Goal: Communication & Community: Answer question/provide support

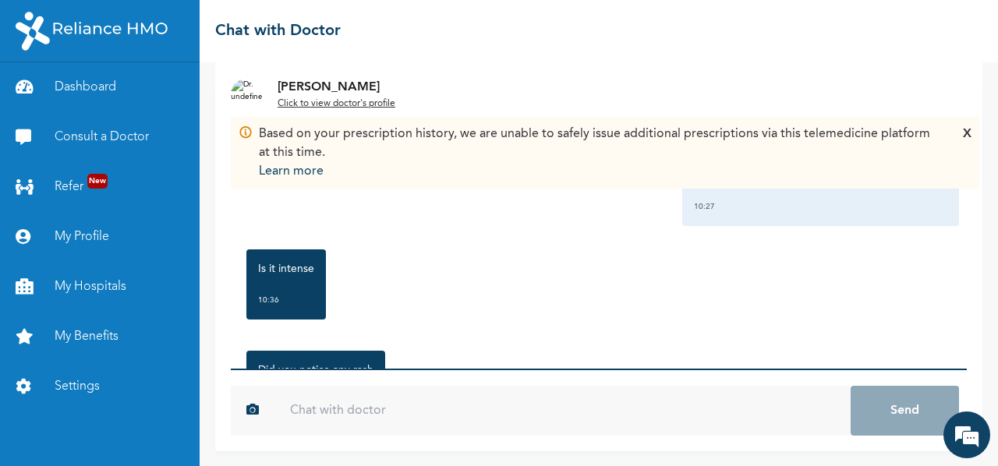
scroll to position [559, 0]
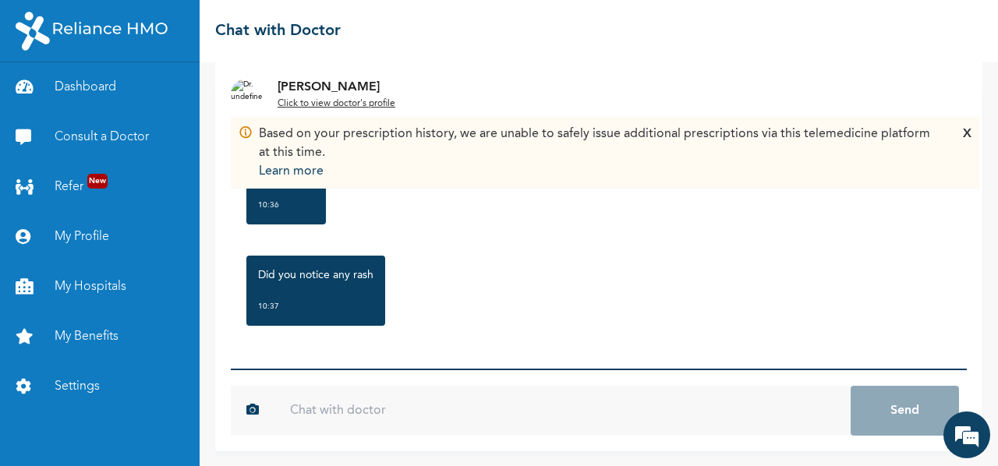
click at [963, 133] on div "X" at bounding box center [967, 153] width 9 height 56
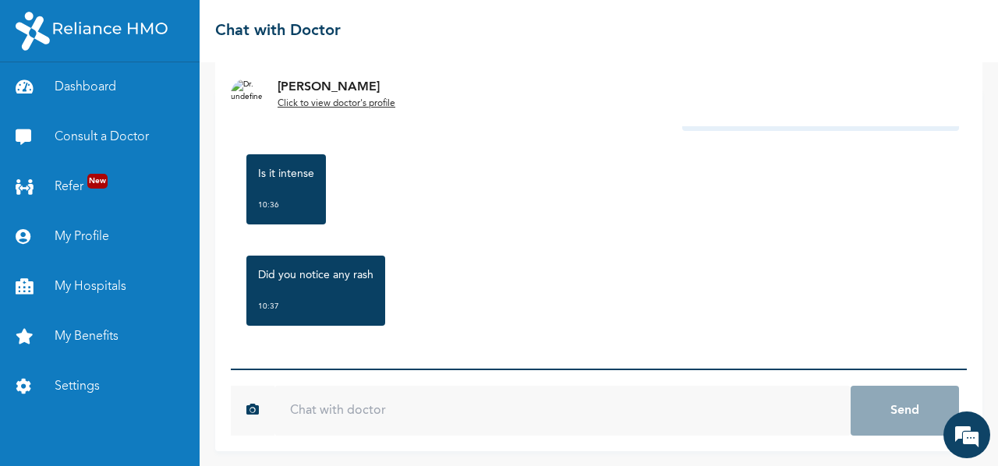
click at [406, 397] on input "text" at bounding box center [562, 411] width 576 height 50
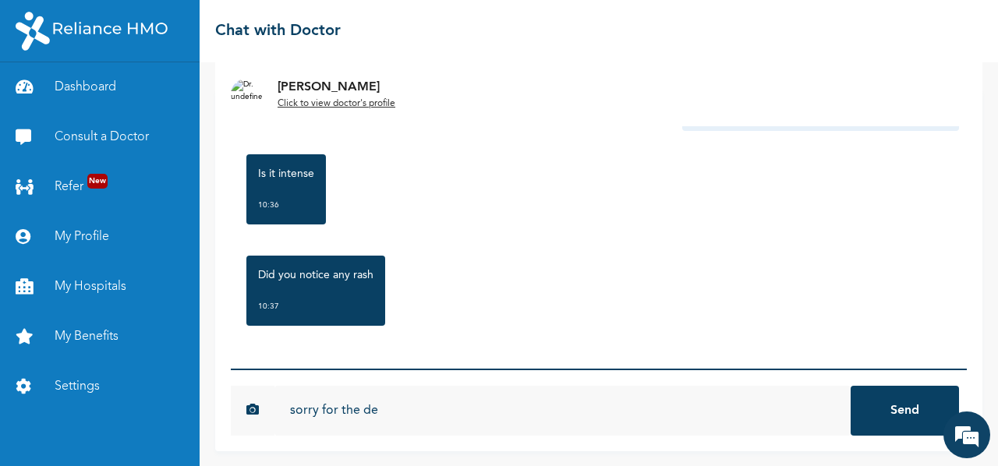
scroll to position [0, 0]
type input "sorry for the delay"
click at [850, 386] on button "Send" at bounding box center [904, 411] width 108 height 50
type input "there isn't a rash"
click at [850, 386] on button "Send" at bounding box center [904, 411] width 108 height 50
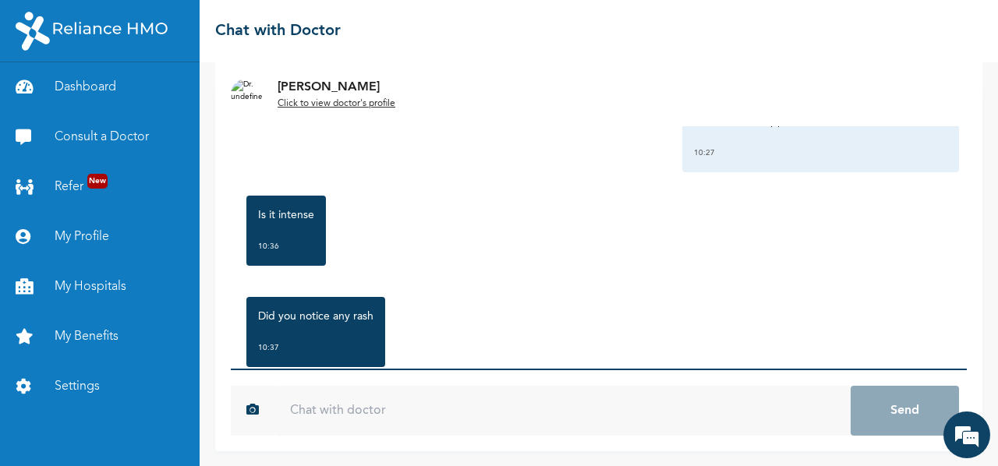
scroll to position [517, 0]
click at [454, 415] on input "text" at bounding box center [562, 411] width 576 height 50
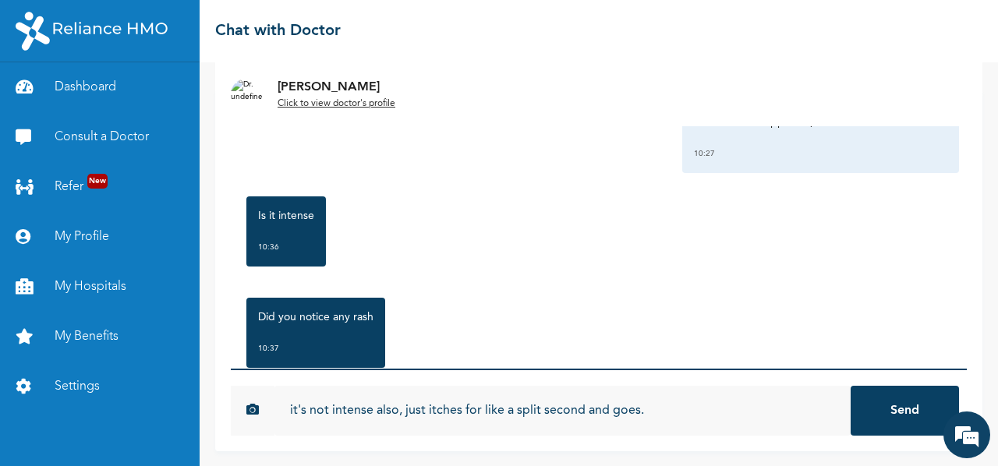
type input "it's not intense also, just itches for like a split second and goes."
click at [850, 386] on button "Send" at bounding box center [904, 411] width 108 height 50
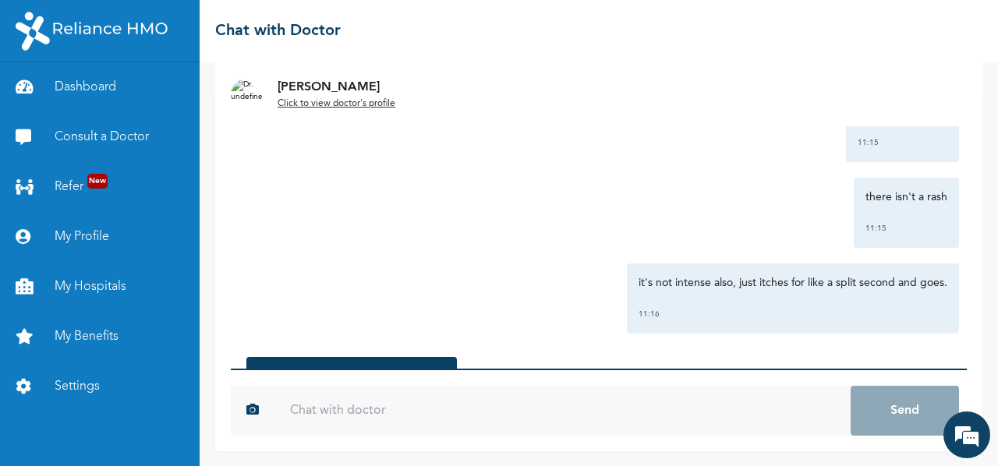
scroll to position [917, 0]
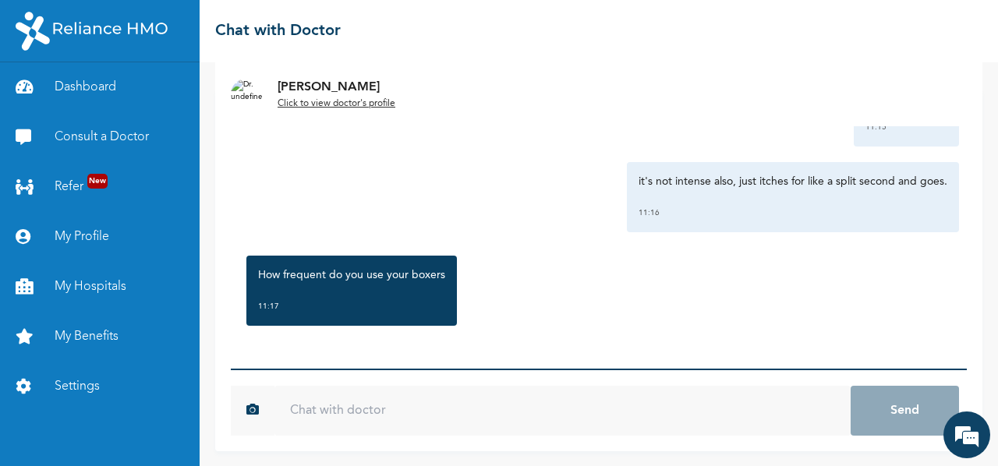
type input "1"
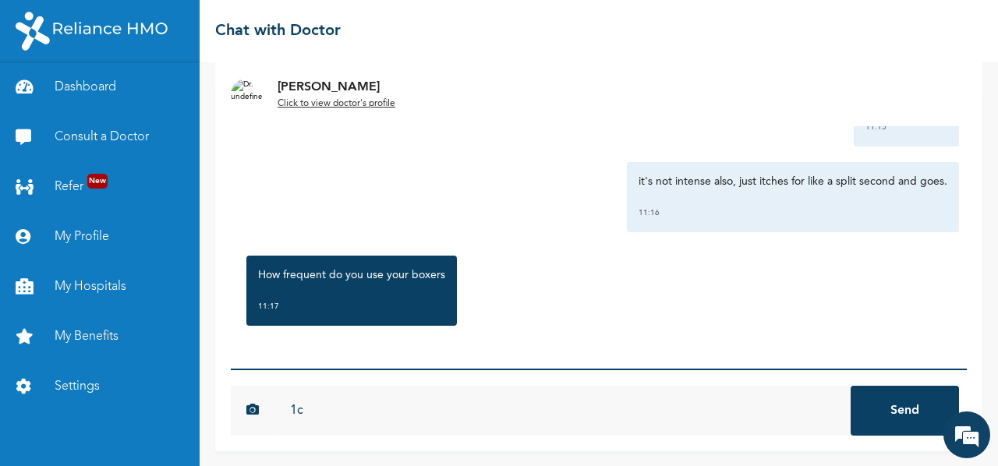
type input "1"
type input "once then wash. and there are times when i go commando"
click at [850, 386] on button "Send" at bounding box center [904, 411] width 108 height 50
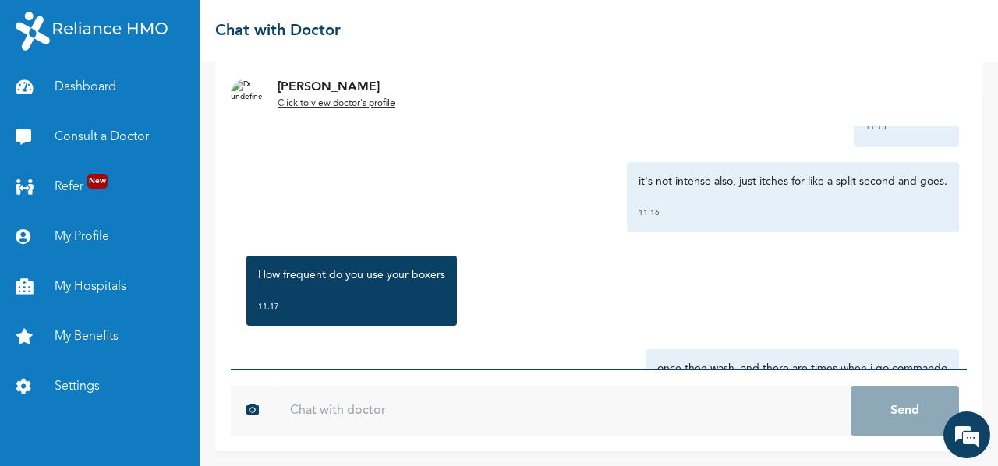
scroll to position [1003, 0]
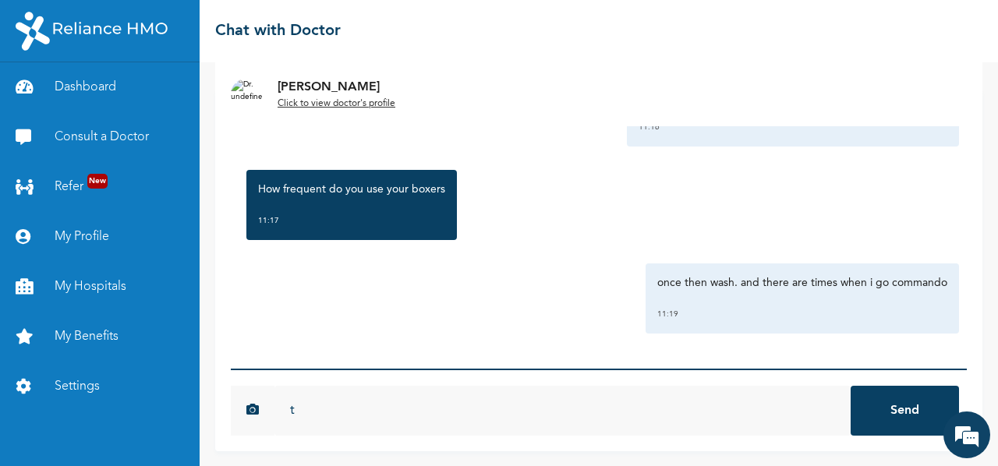
click at [367, 409] on input "t" at bounding box center [562, 411] width 576 height 50
type input "that's without briefs"
click at [850, 386] on button "Send" at bounding box center [904, 411] width 108 height 50
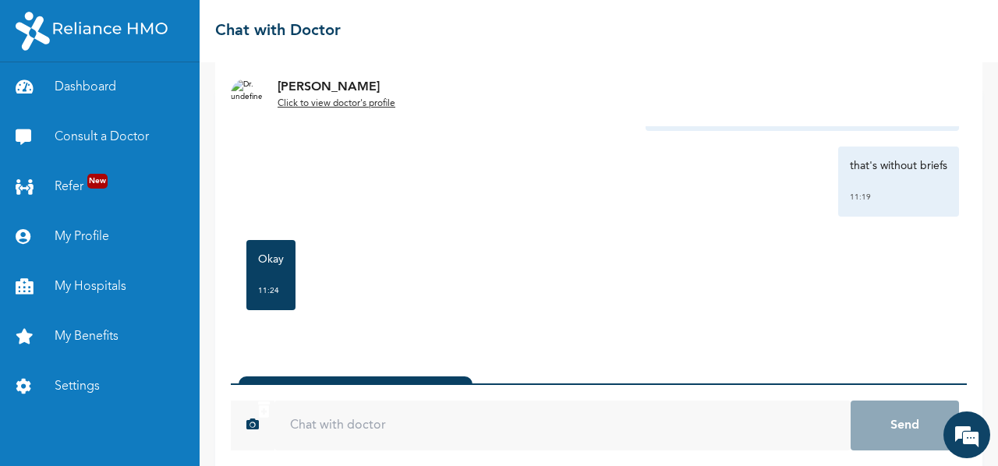
scroll to position [141, 0]
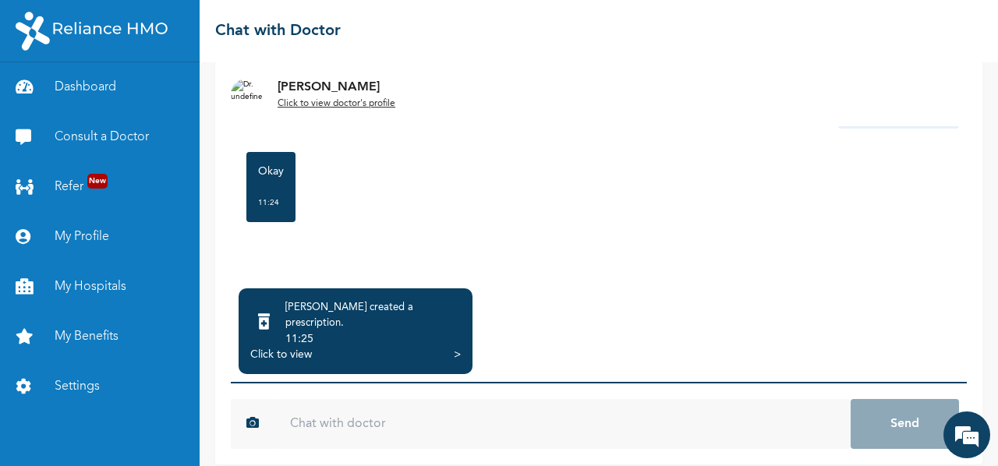
click at [418, 316] on div "[PERSON_NAME] created a prescription ." at bounding box center [372, 315] width 175 height 31
click at [444, 347] on div "Click to view >" at bounding box center [355, 355] width 210 height 16
click at [304, 347] on div "Click to view" at bounding box center [281, 355] width 62 height 16
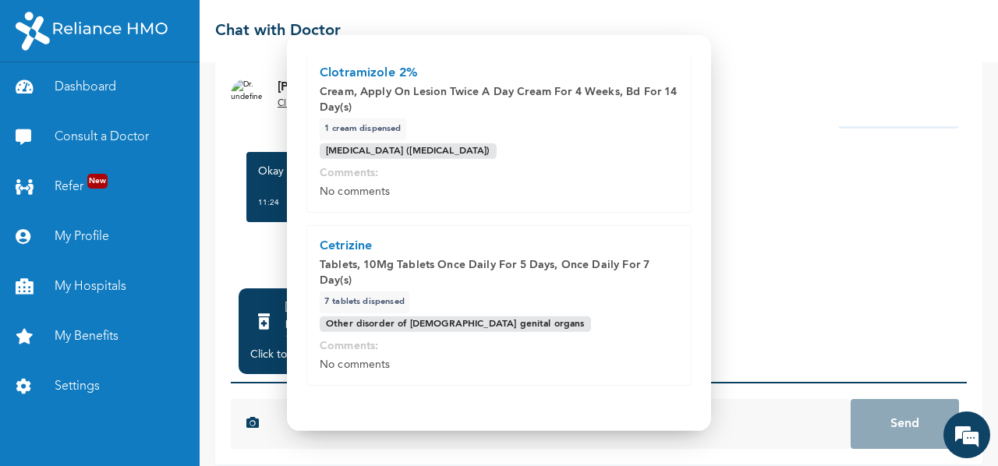
scroll to position [158, 0]
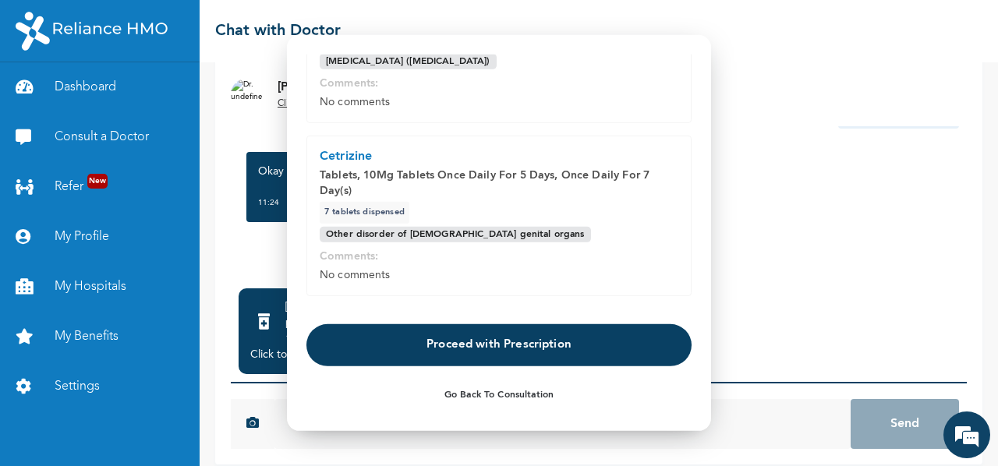
click at [482, 345] on button "Proceed with Prescription" at bounding box center [498, 344] width 385 height 42
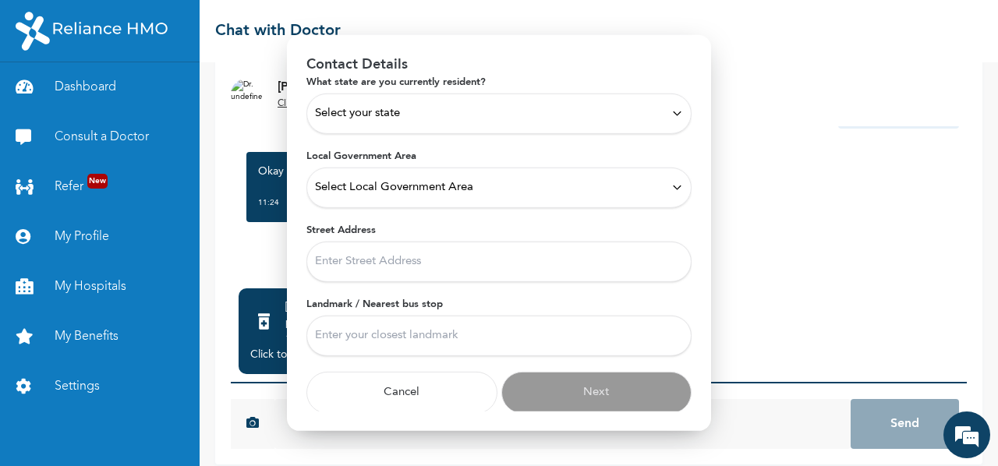
click at [499, 110] on div "Select your state" at bounding box center [499, 112] width 368 height 17
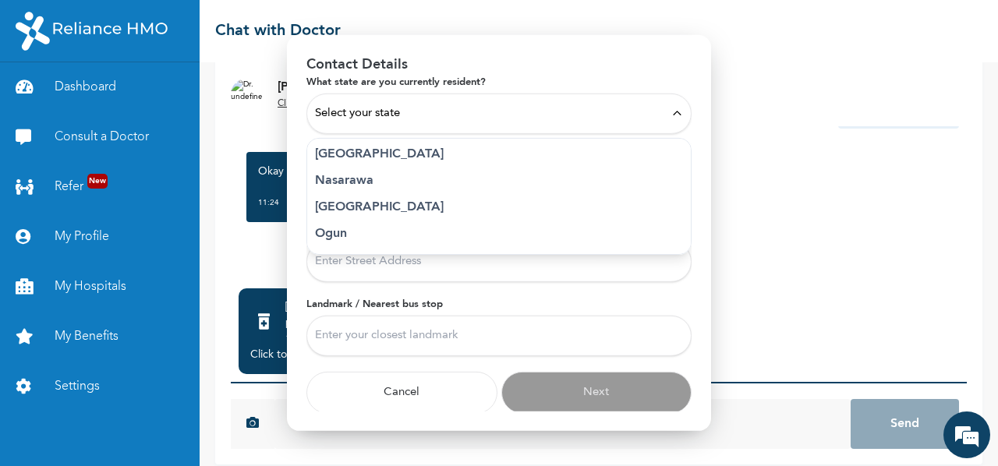
scroll to position [642, 0]
click at [336, 155] on p "[GEOGRAPHIC_DATA]" at bounding box center [499, 152] width 368 height 19
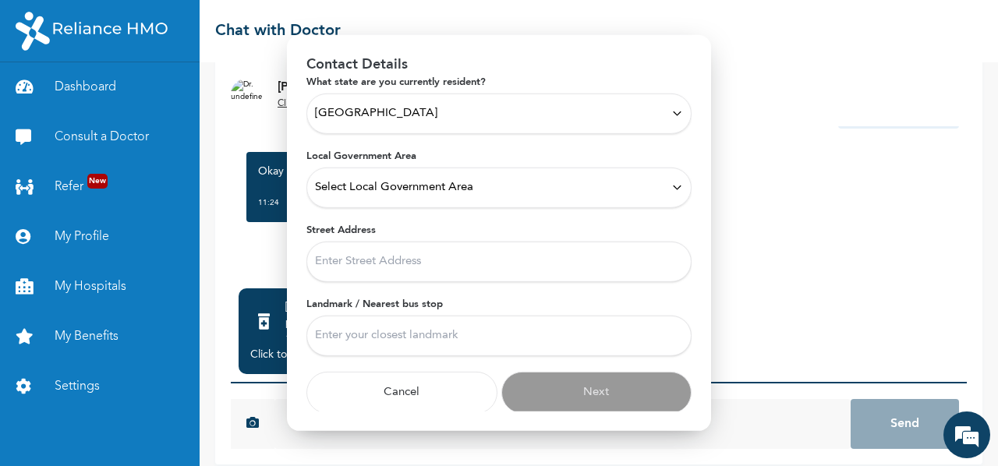
click at [452, 197] on div "Select Local Government Area" at bounding box center [498, 187] width 385 height 41
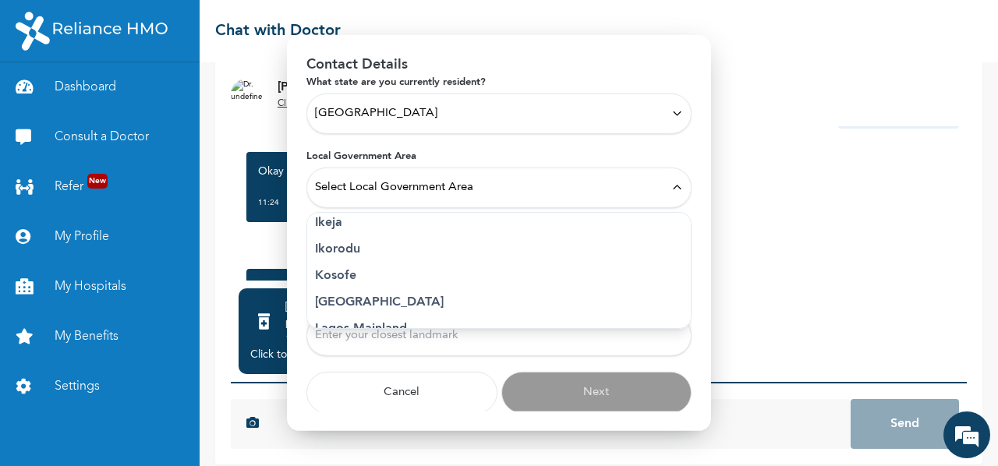
scroll to position [253, 0]
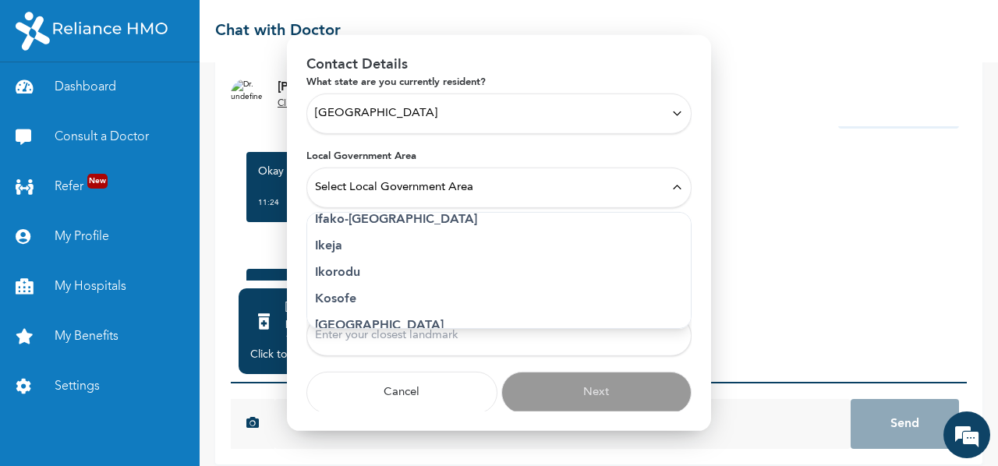
click at [329, 243] on p "Ikeja" at bounding box center [499, 245] width 368 height 19
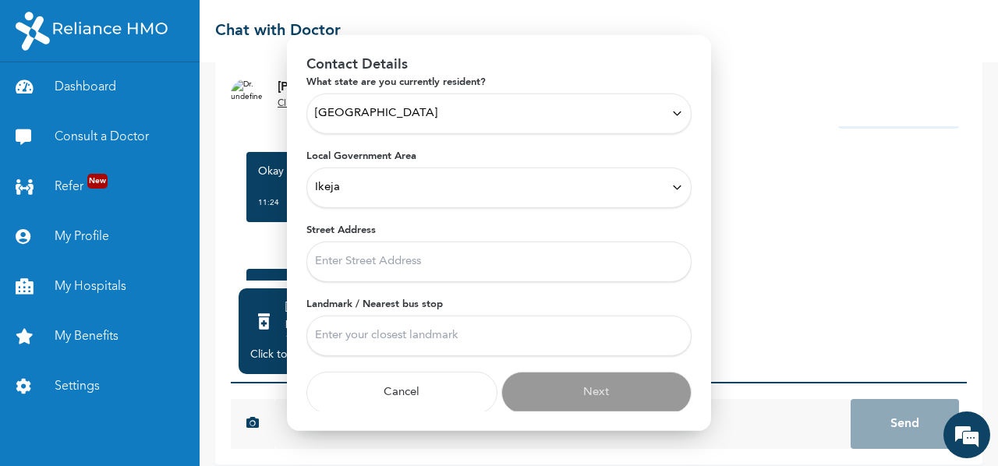
click at [402, 260] on input "Street Address" at bounding box center [498, 261] width 385 height 41
type input "[STREET_ADDRESS]"
click at [402, 337] on input "Landmark / Nearest bus stop" at bounding box center [498, 335] width 385 height 41
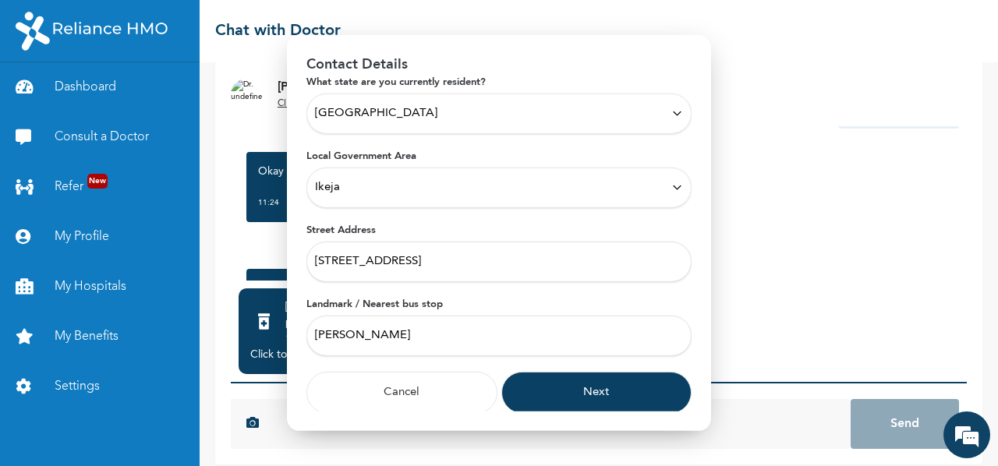
type input "[PERSON_NAME]"
click at [550, 393] on button "Next" at bounding box center [596, 392] width 191 height 42
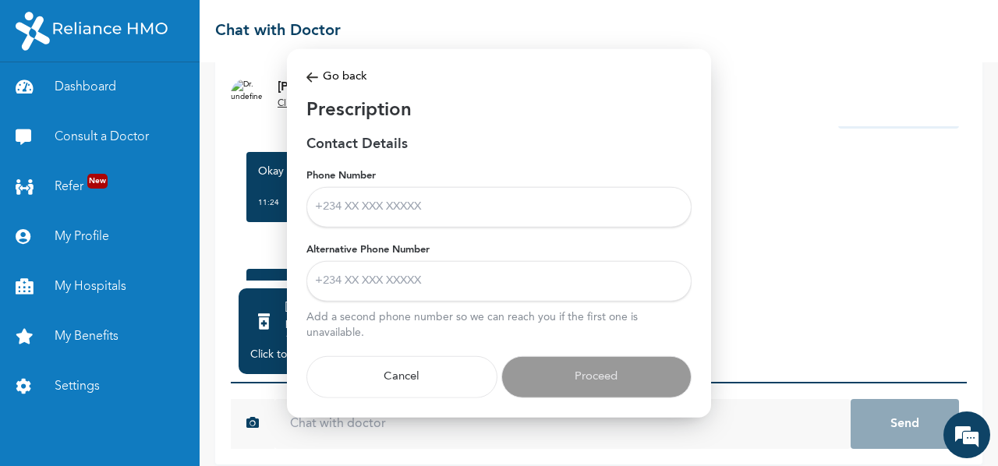
click at [449, 210] on input "Phone Number" at bounding box center [498, 206] width 385 height 41
type input "09038637153"
click at [385, 287] on input "Alternative Phone Number" at bounding box center [498, 280] width 385 height 41
paste input "[PHONE_NUMBER]"
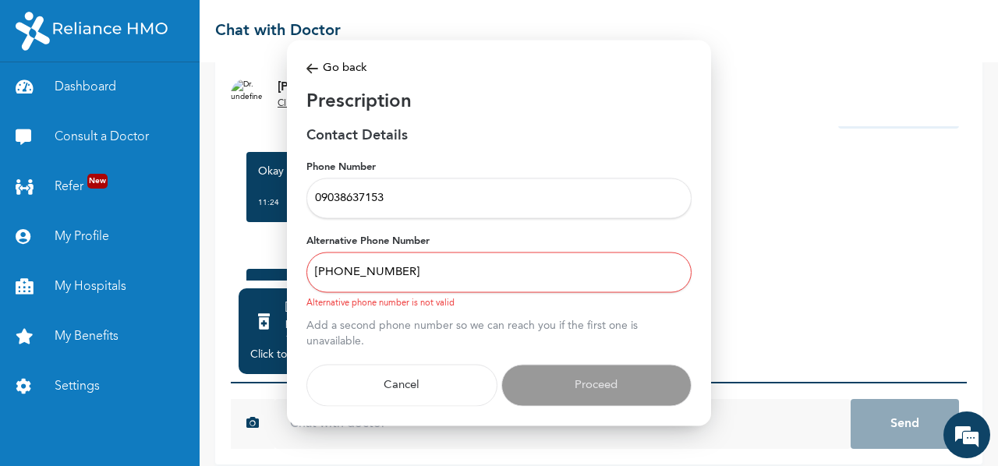
click at [346, 271] on input "[PHONE_NUMBER]" at bounding box center [498, 272] width 385 height 41
click at [368, 273] on input "0906 367 3114" at bounding box center [498, 272] width 385 height 41
click at [348, 270] on input "0906 3673114" at bounding box center [498, 272] width 385 height 41
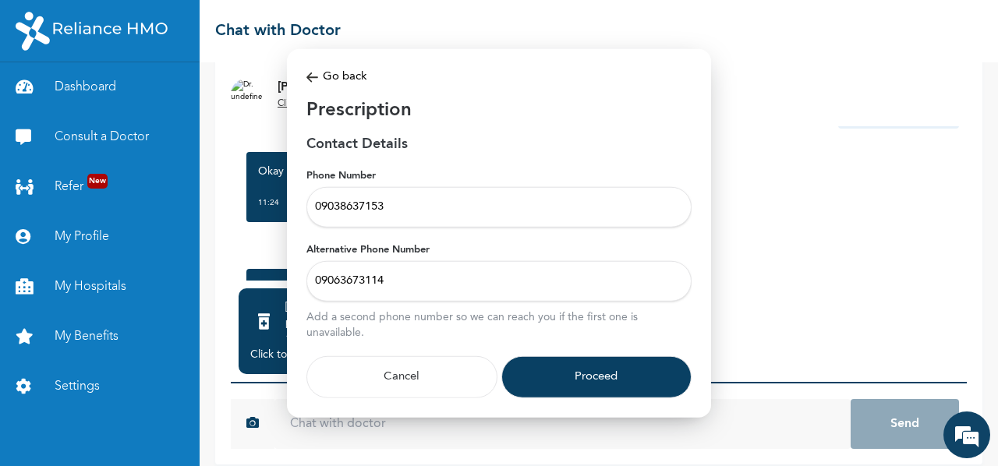
type input "09063673114"
click at [631, 375] on button "Proceed" at bounding box center [596, 376] width 191 height 42
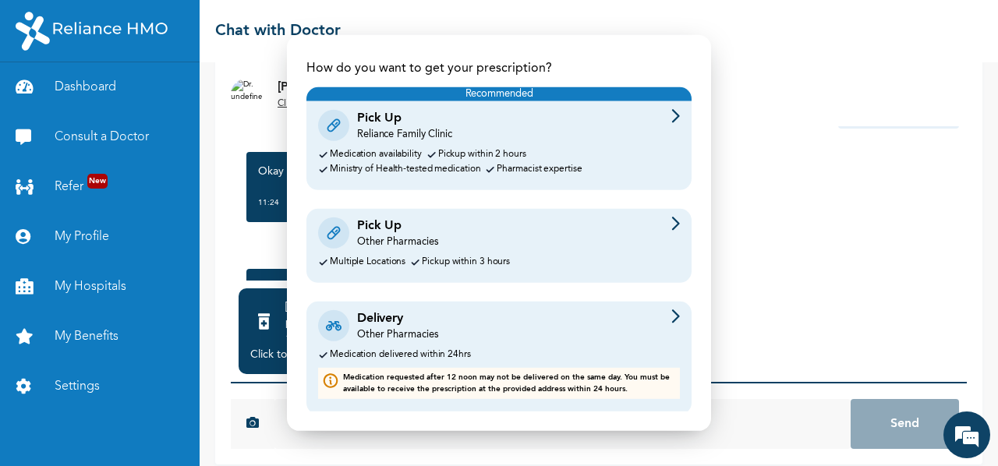
scroll to position [56, 0]
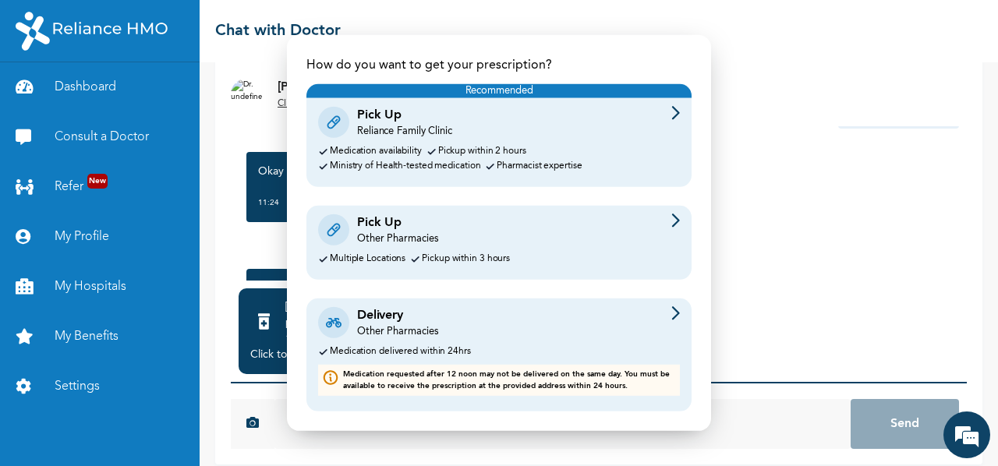
click at [524, 235] on div "Pick Up Other Pharmacies" at bounding box center [499, 230] width 362 height 33
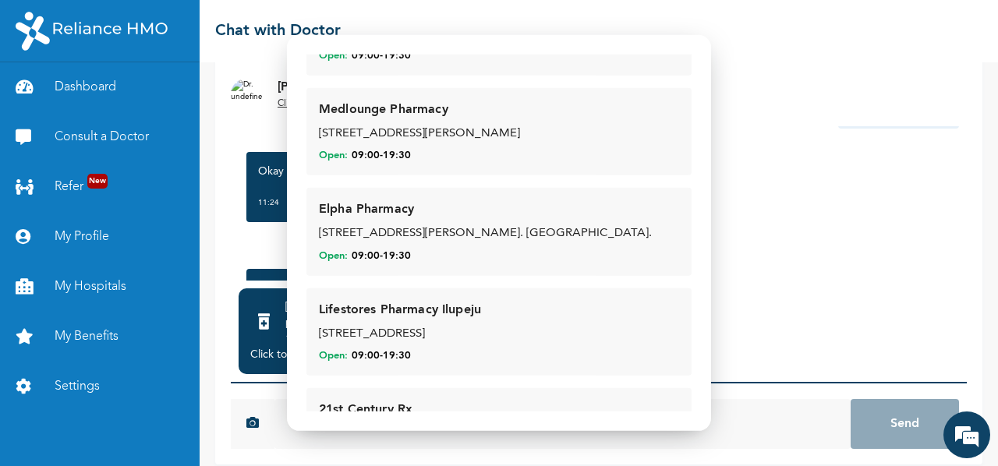
scroll to position [347, 0]
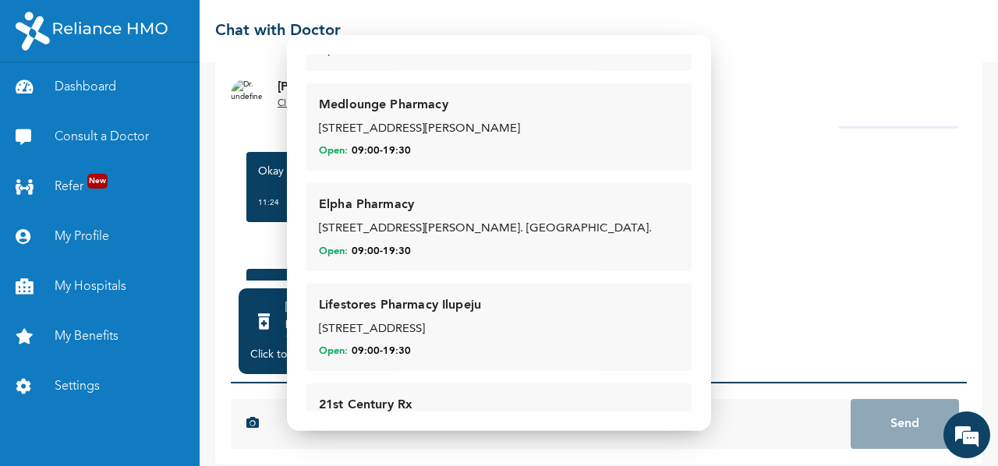
click at [450, 227] on div "[STREET_ADDRESS][PERSON_NAME]. [GEOGRAPHIC_DATA]." at bounding box center [499, 230] width 360 height 18
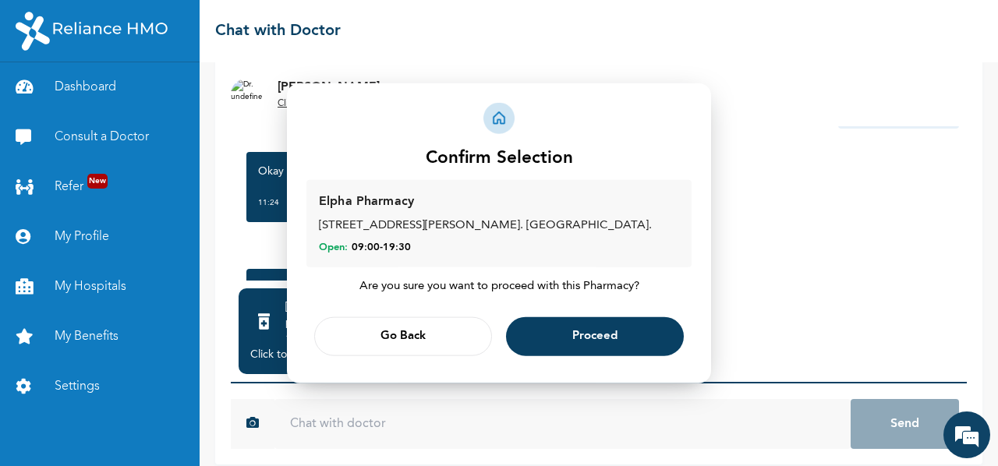
scroll to position [0, 0]
click at [612, 332] on span "Proceed" at bounding box center [594, 336] width 45 height 10
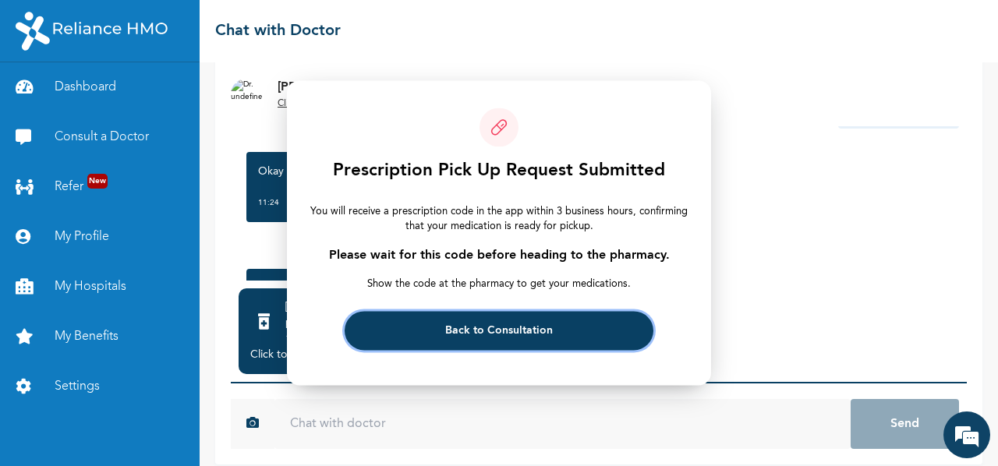
click at [521, 322] on button "Back to Consultation" at bounding box center [498, 331] width 308 height 39
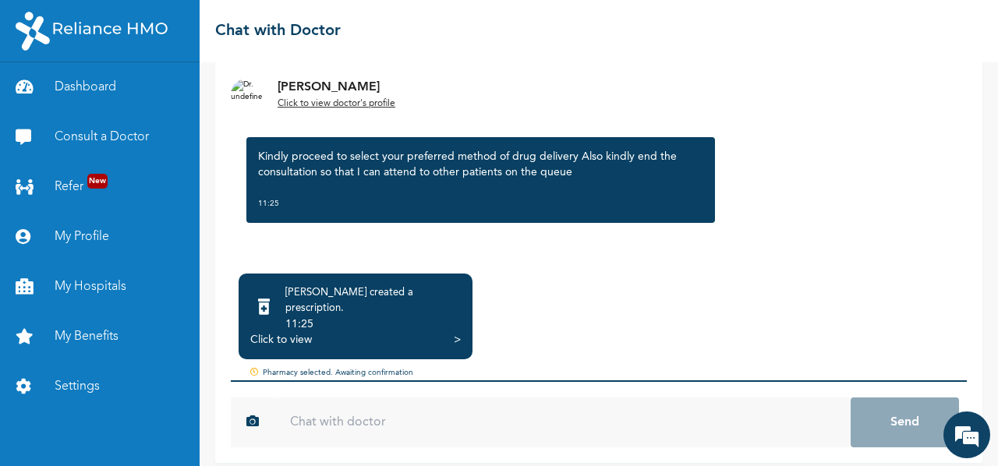
click at [302, 332] on div "Click to view" at bounding box center [281, 340] width 62 height 16
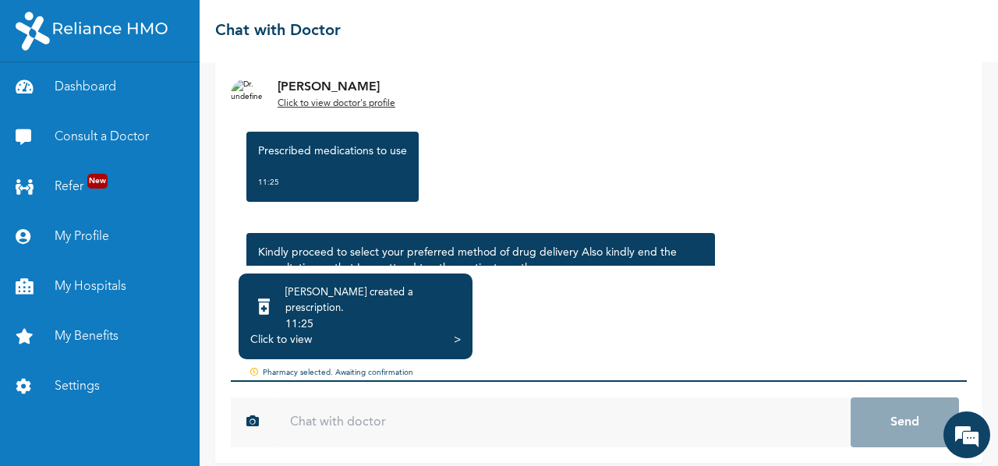
scroll to position [1327, 0]
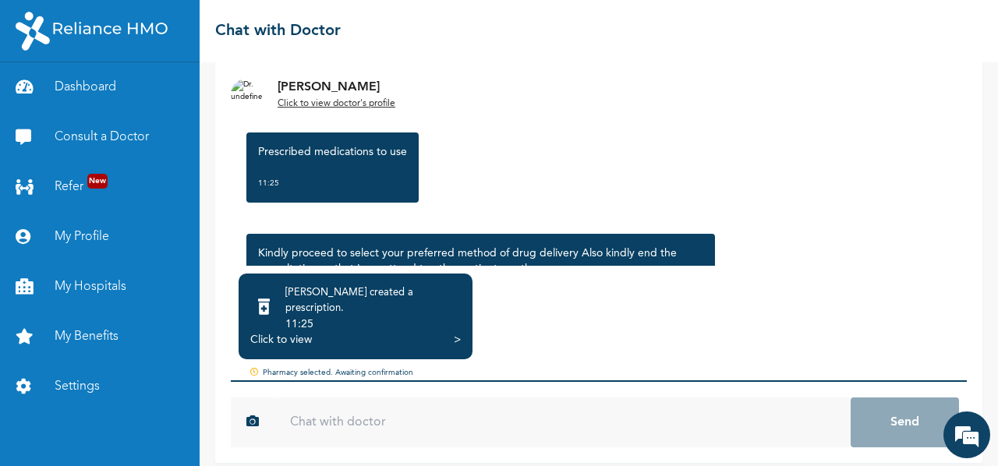
click at [291, 40] on h2 "Chat with Doctor" at bounding box center [277, 30] width 125 height 23
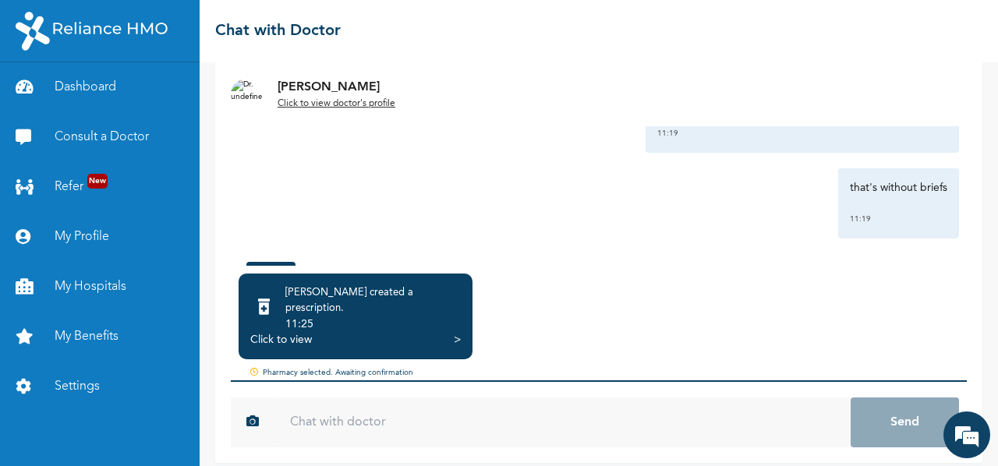
scroll to position [1079, 0]
click at [355, 99] on u "Click to view doctor's profile" at bounding box center [336, 103] width 118 height 9
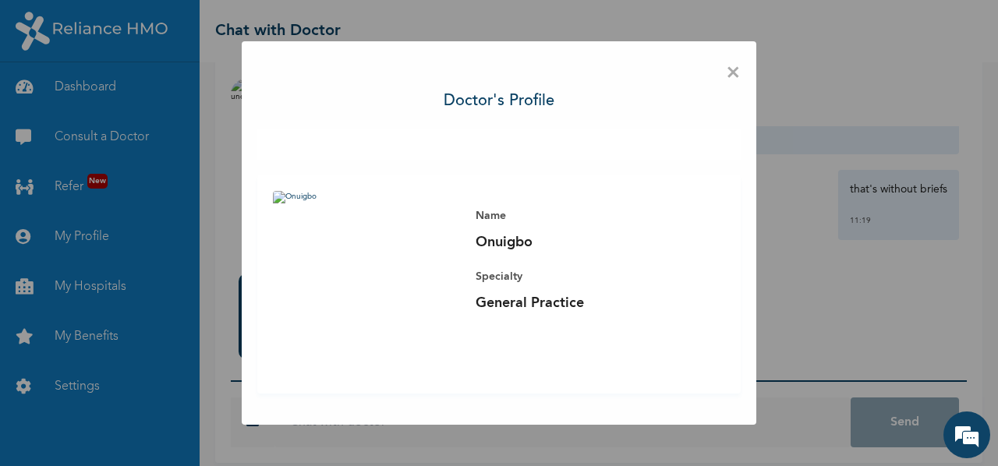
click at [738, 66] on span "×" at bounding box center [733, 73] width 15 height 33
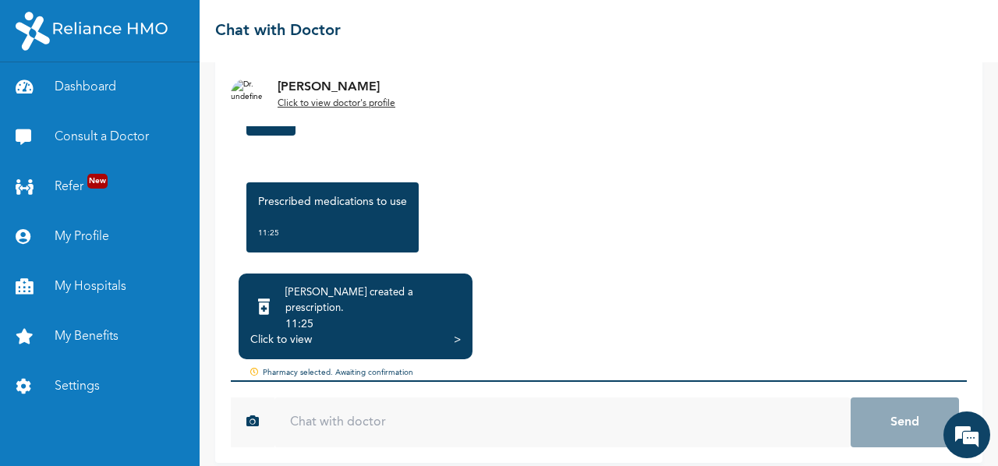
scroll to position [1424, 0]
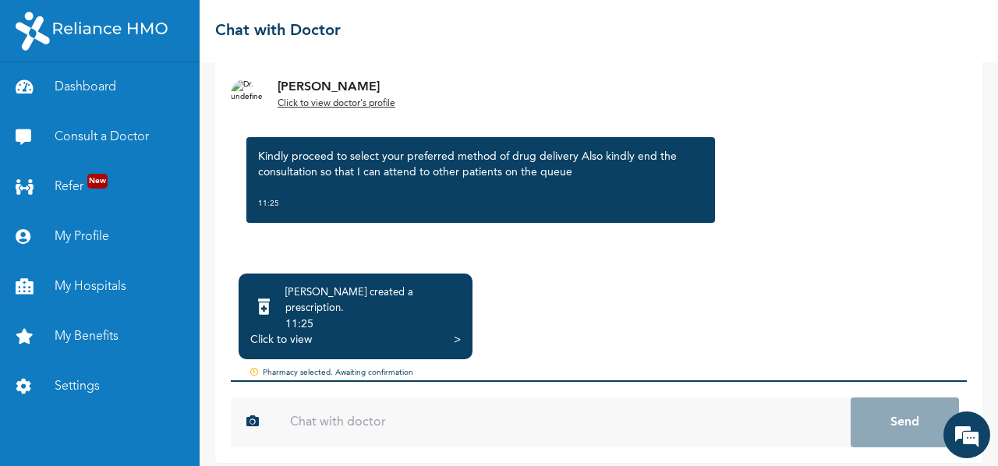
click at [541, 179] on p "Kindly proceed to select your preferred method of drug delivery Also kindly end…" at bounding box center [480, 164] width 445 height 31
click at [631, 188] on div "Kindly proceed to select your preferred method of drug delivery Also kindly end…" at bounding box center [480, 180] width 468 height 86
click at [105, 147] on link "Consult a Doctor" at bounding box center [100, 137] width 200 height 50
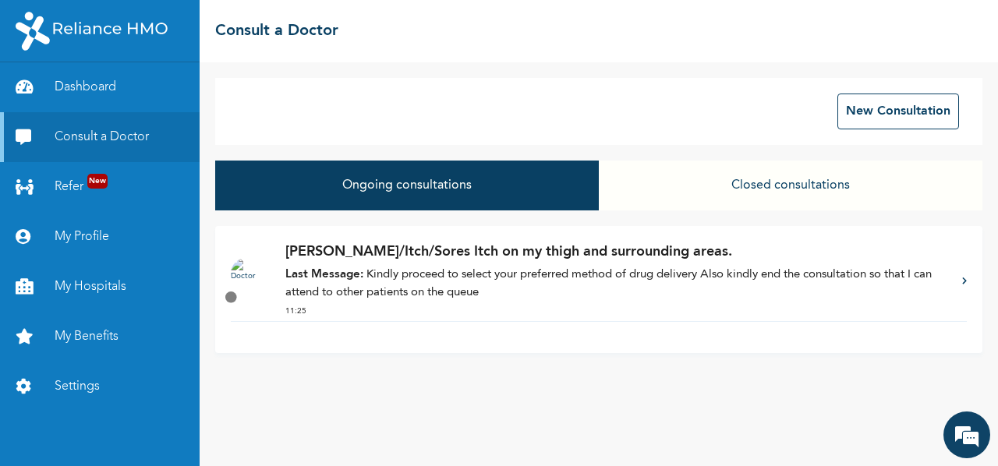
drag, startPoint x: 614, startPoint y: 273, endPoint x: 566, endPoint y: 281, distance: 48.9
click at [566, 281] on p "Last Message: Kindly proceed to select your preferred method of drug delivery A…" at bounding box center [615, 284] width 661 height 35
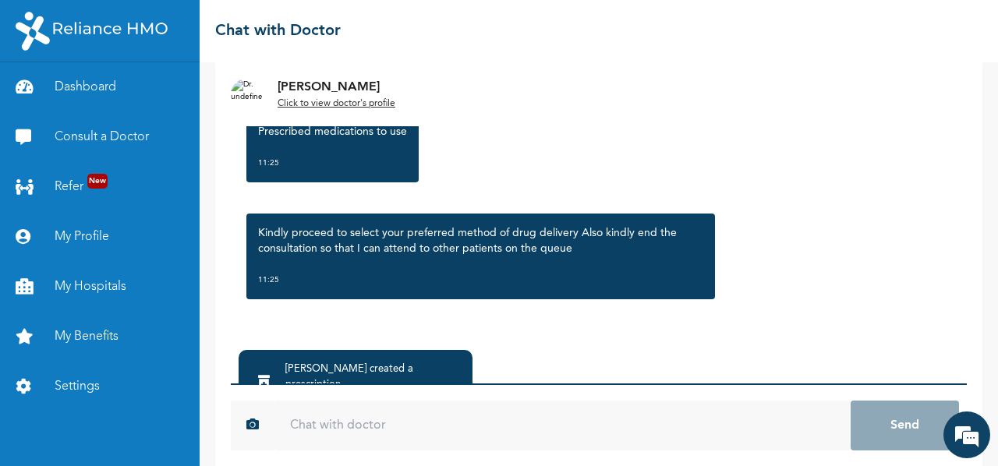
scroll to position [156, 0]
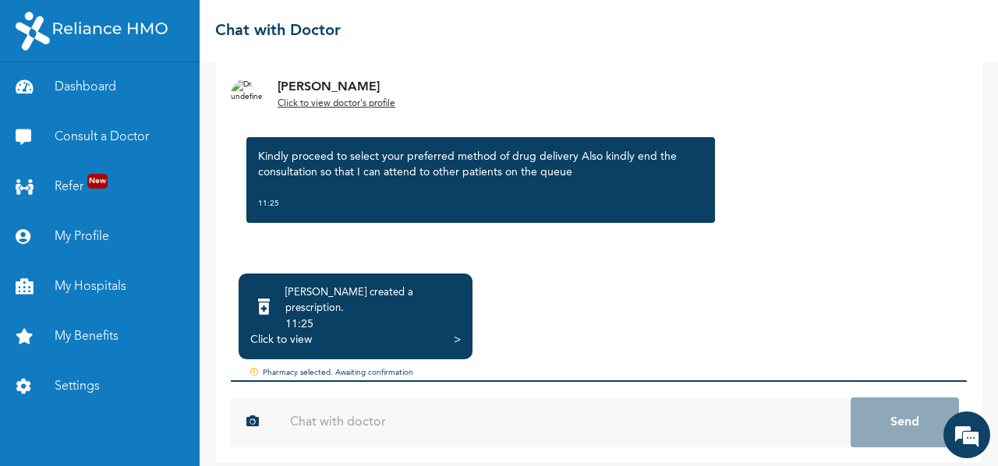
click at [329, 367] on div "Pharmacy selected. Awaiting confirmation" at bounding box center [599, 373] width 736 height 13
click at [115, 134] on link "Consult a Doctor" at bounding box center [100, 137] width 200 height 50
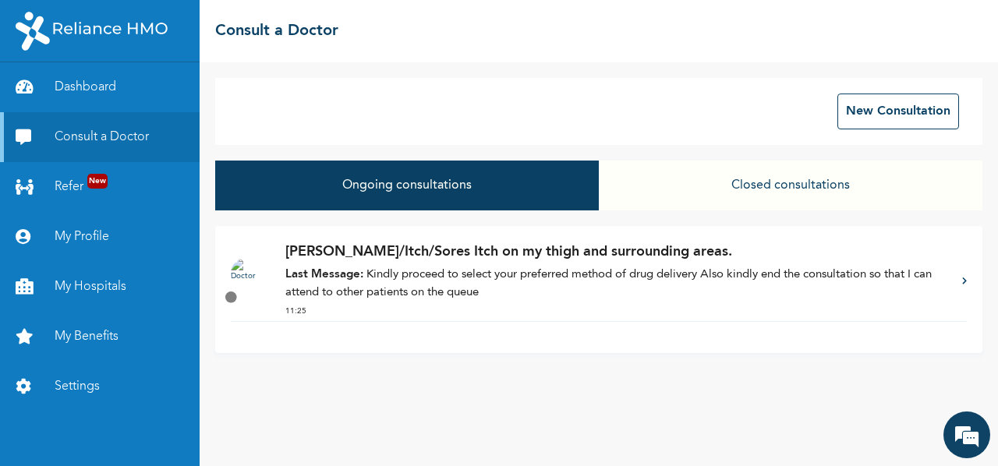
click at [672, 188] on button "Closed consultations" at bounding box center [790, 186] width 383 height 50
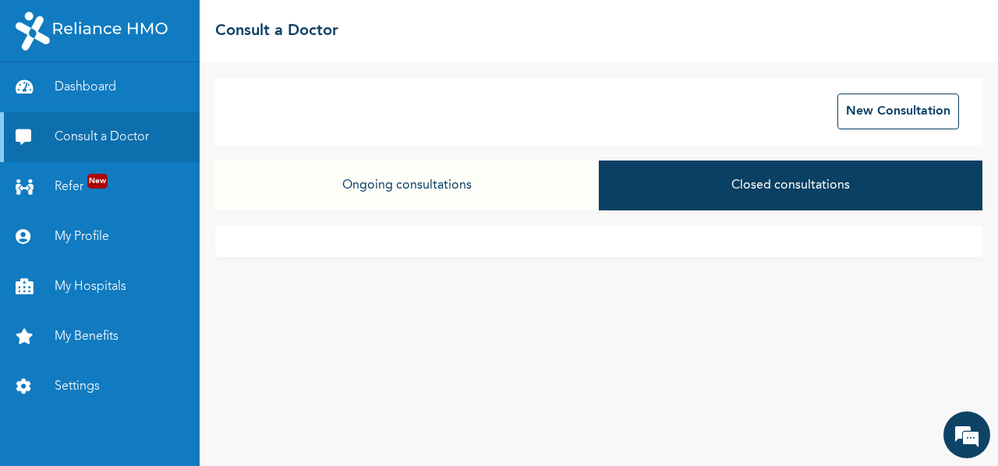
click at [541, 188] on button "Ongoing consultations" at bounding box center [406, 186] width 383 height 50
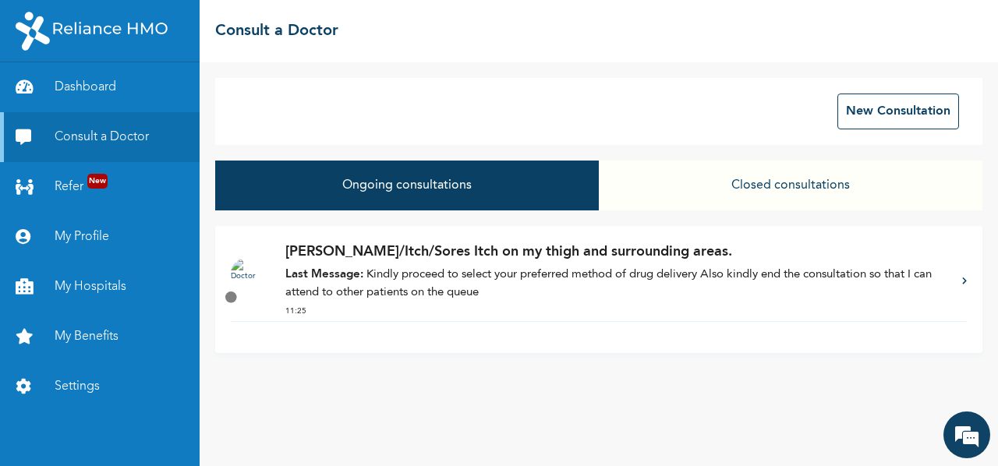
click at [960, 281] on div "Dr. Onuigbo - Rash/Itch/Sores Itch on my thigh and surrounding areas. Last Mess…" at bounding box center [599, 281] width 736 height 79
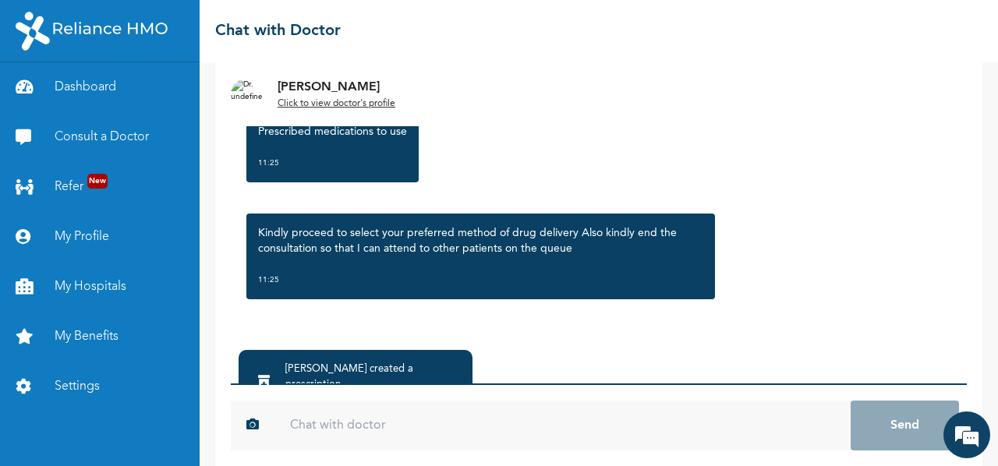
scroll to position [156, 0]
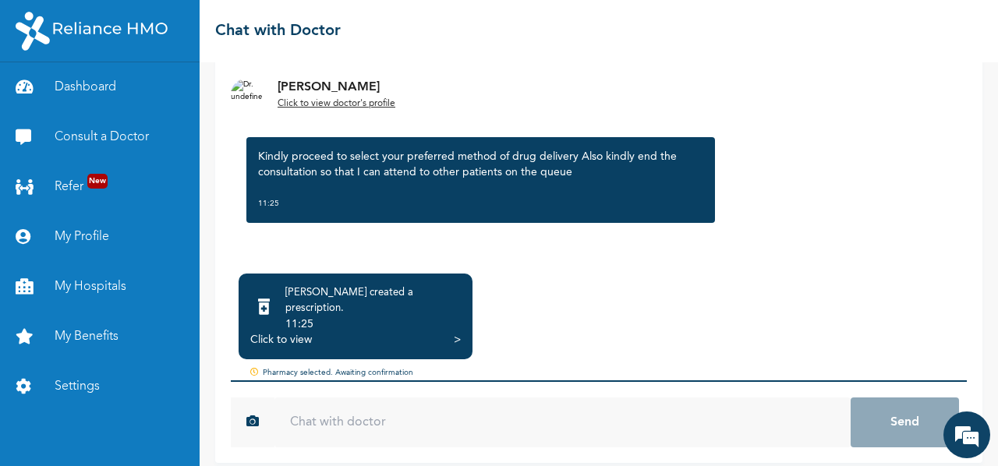
click at [259, 32] on h2 "Chat with Doctor" at bounding box center [277, 30] width 125 height 23
click at [95, 143] on link "Consult a Doctor" at bounding box center [100, 137] width 200 height 50
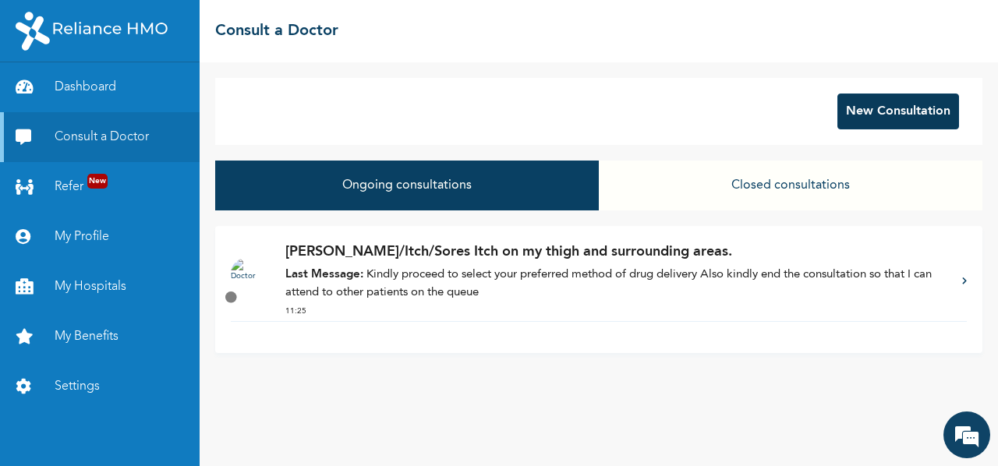
click at [880, 121] on button "New Consultation" at bounding box center [898, 112] width 122 height 36
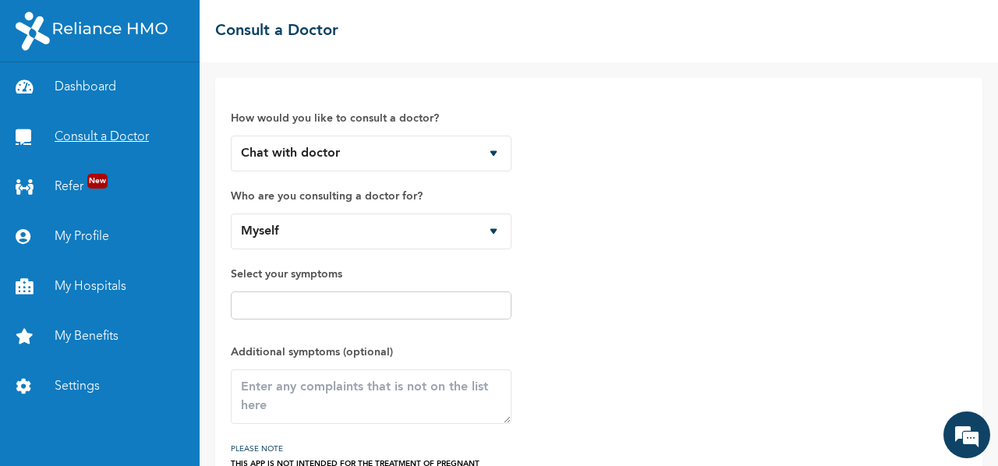
click at [98, 146] on link "Consult a Doctor" at bounding box center [100, 137] width 200 height 50
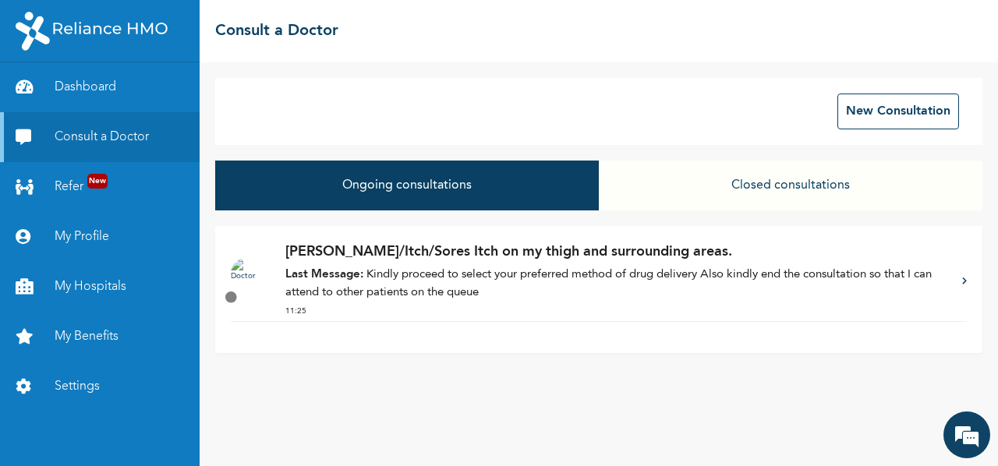
drag, startPoint x: 368, startPoint y: 252, endPoint x: 701, endPoint y: 48, distance: 390.7
click at [701, 48] on div "☰ Consult a Doctor" at bounding box center [599, 31] width 798 height 62
click at [740, 183] on button "Closed consultations" at bounding box center [790, 186] width 383 height 50
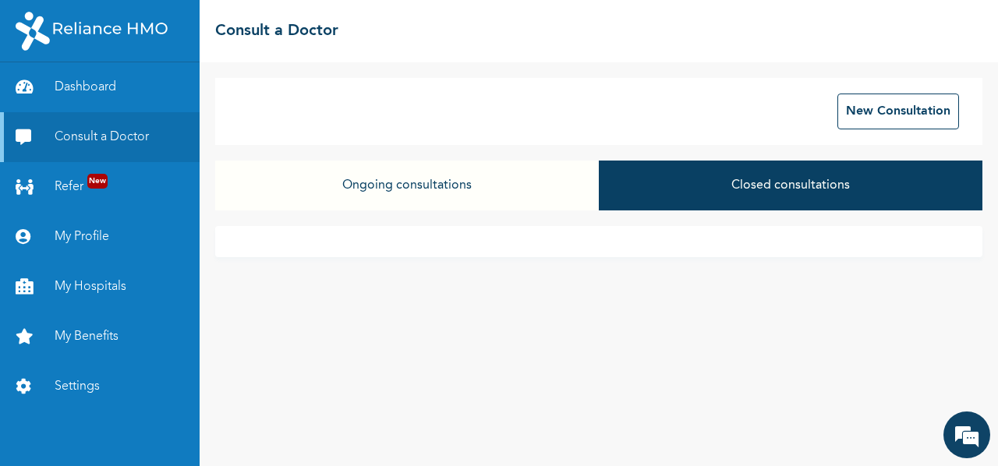
click at [477, 185] on button "Ongoing consultations" at bounding box center [406, 186] width 383 height 50
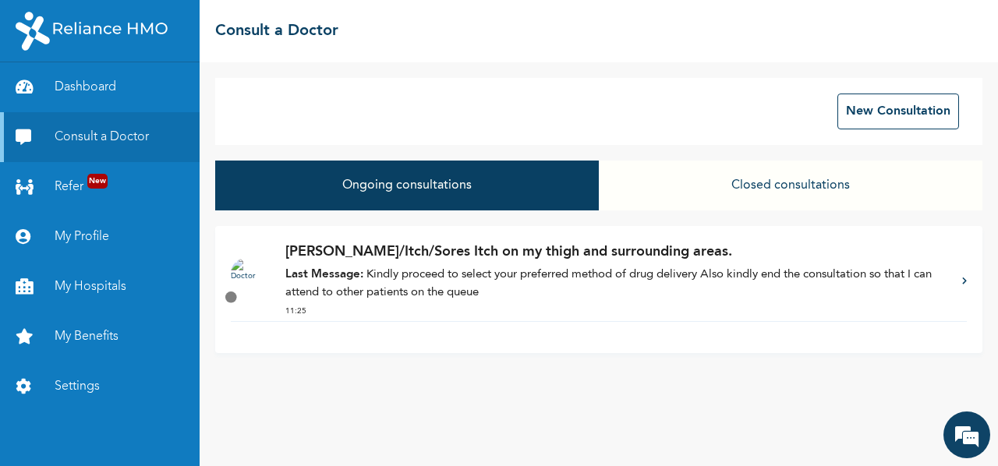
click at [433, 264] on div "Dr. Onuigbo - Rash/Itch/Sores Itch on my thigh and surrounding areas. Last Mess…" at bounding box center [615, 281] width 661 height 79
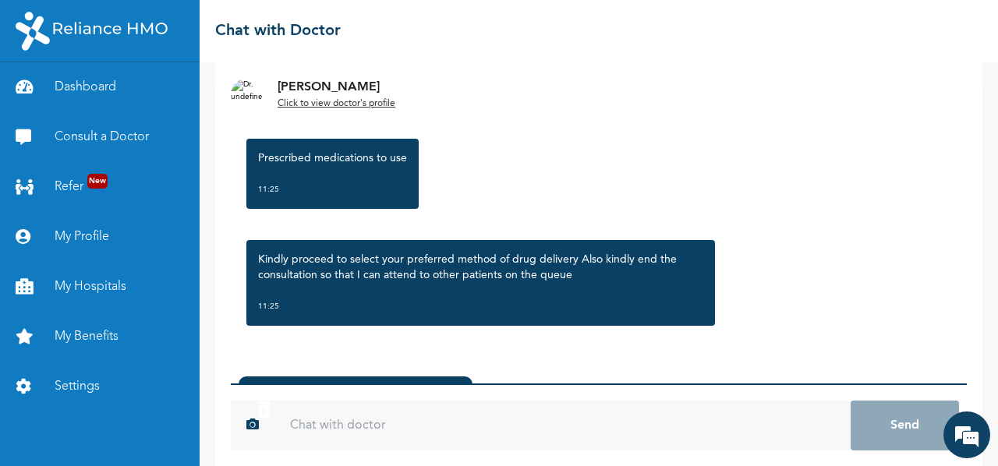
scroll to position [156, 0]
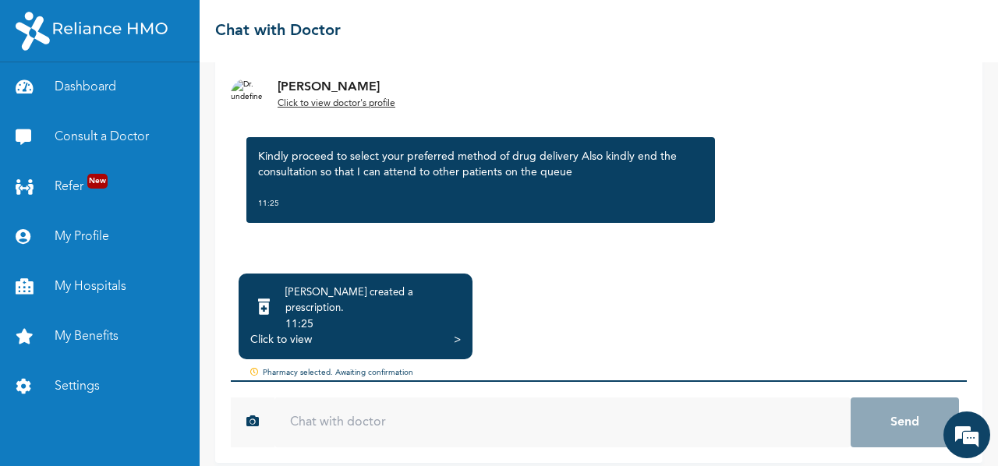
click at [425, 397] on input "text" at bounding box center [562, 422] width 576 height 50
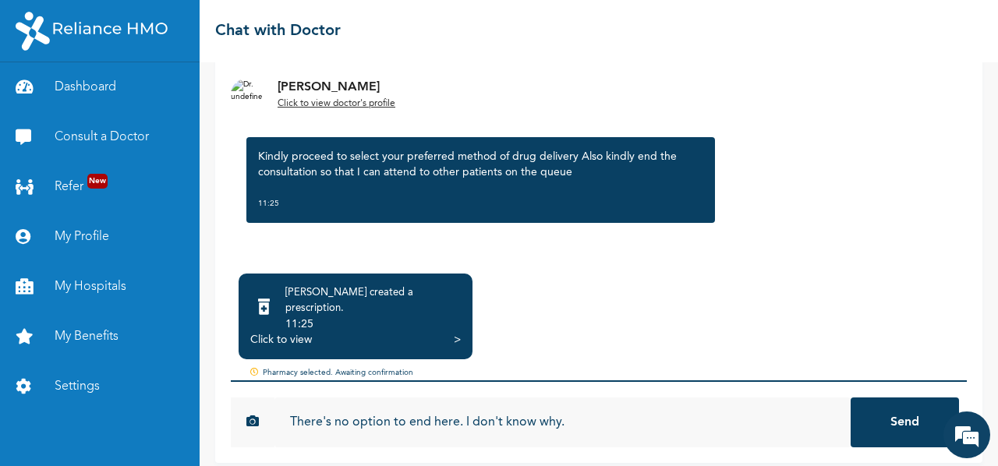
type input "There's no option to end here. I don't know why."
click at [850, 397] on button "Send" at bounding box center [904, 422] width 108 height 50
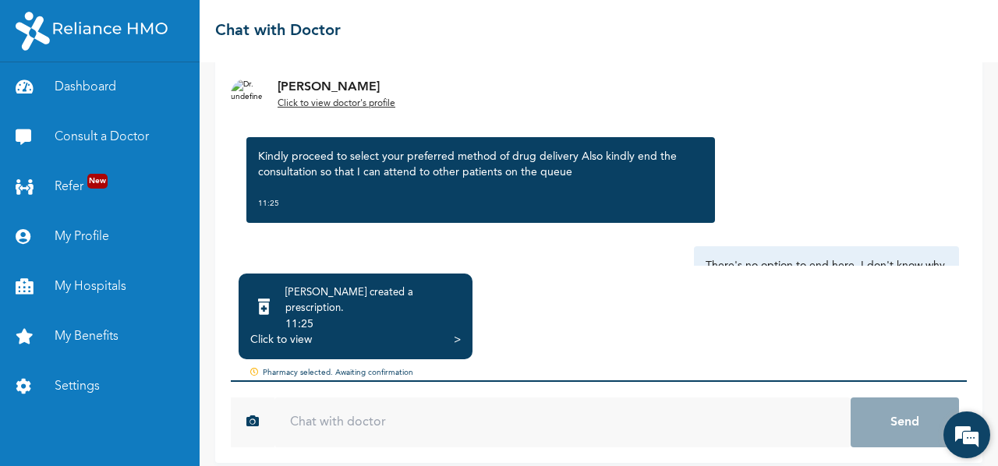
click at [963, 429] on em at bounding box center [966, 435] width 42 height 42
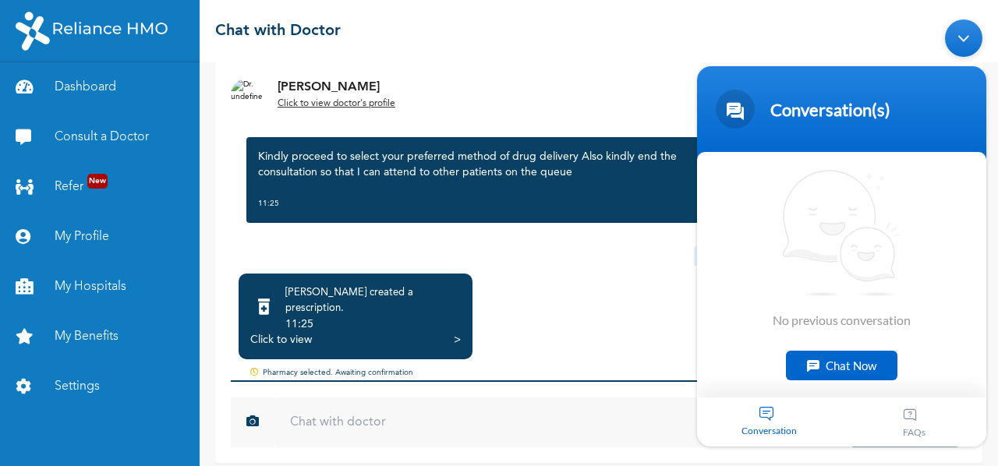
click at [959, 32] on div "Minimize live chat window" at bounding box center [963, 37] width 37 height 37
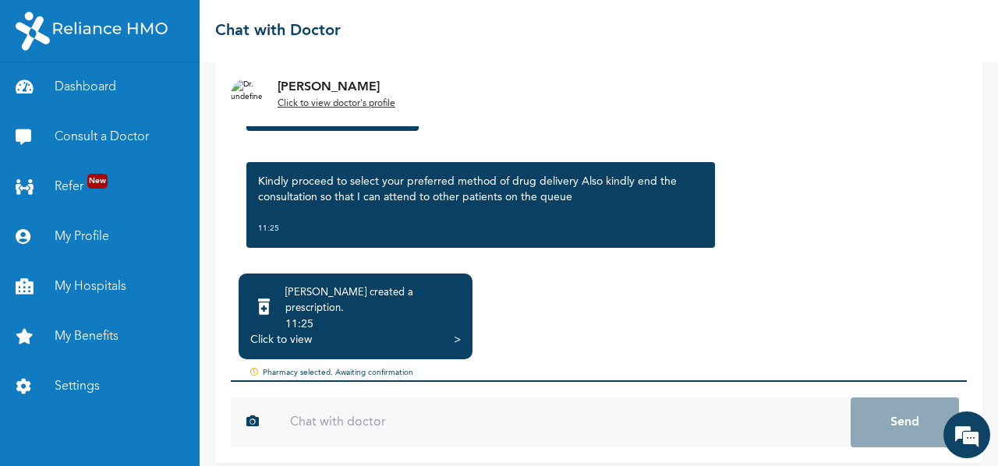
scroll to position [1510, 0]
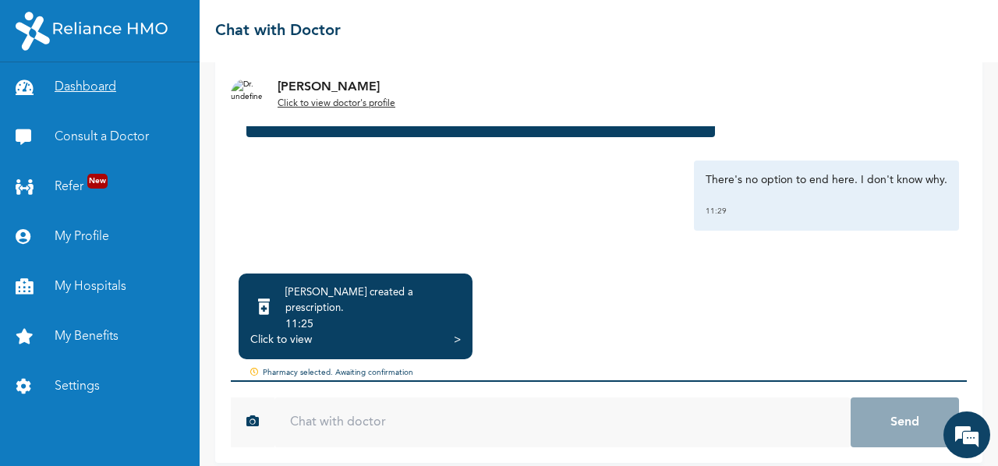
click at [63, 90] on link "Dashboard" at bounding box center [100, 87] width 200 height 50
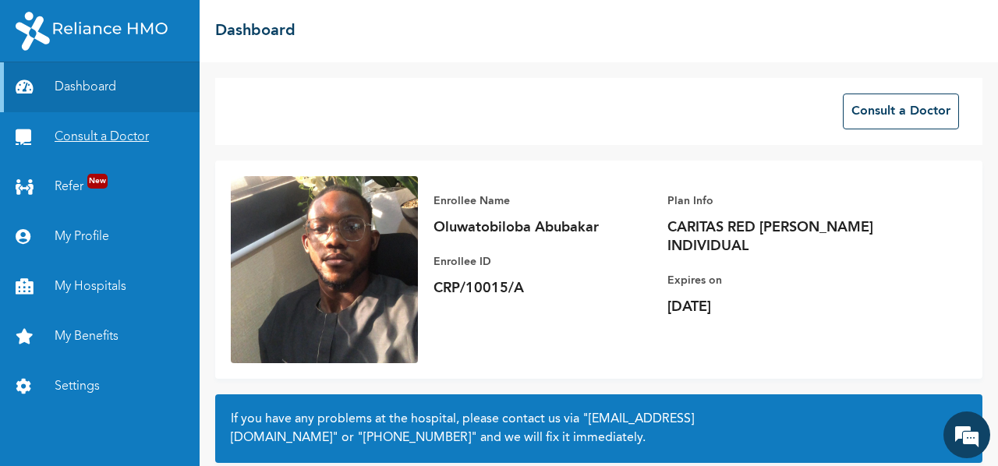
click at [136, 128] on link "Consult a Doctor" at bounding box center [100, 137] width 200 height 50
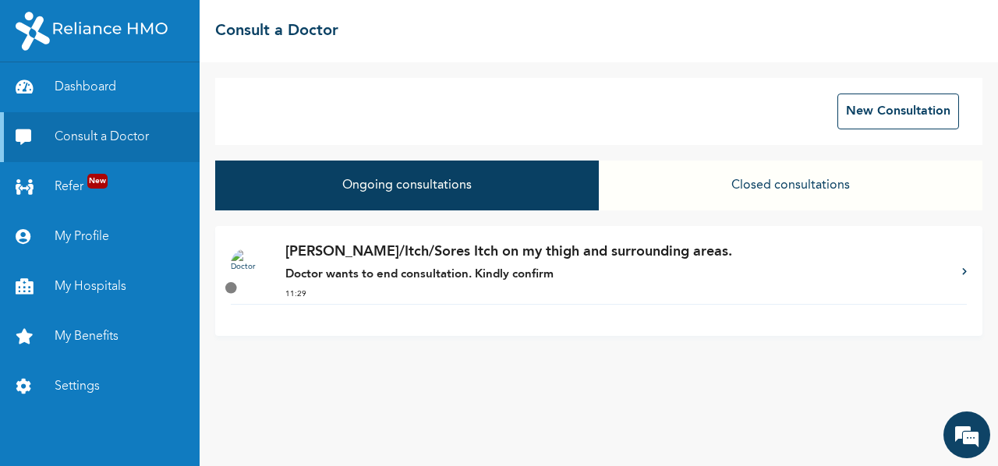
click at [535, 258] on p "Dr. Onuigbo - Rash/Itch/Sores Itch on my thigh and surrounding areas." at bounding box center [615, 252] width 661 height 21
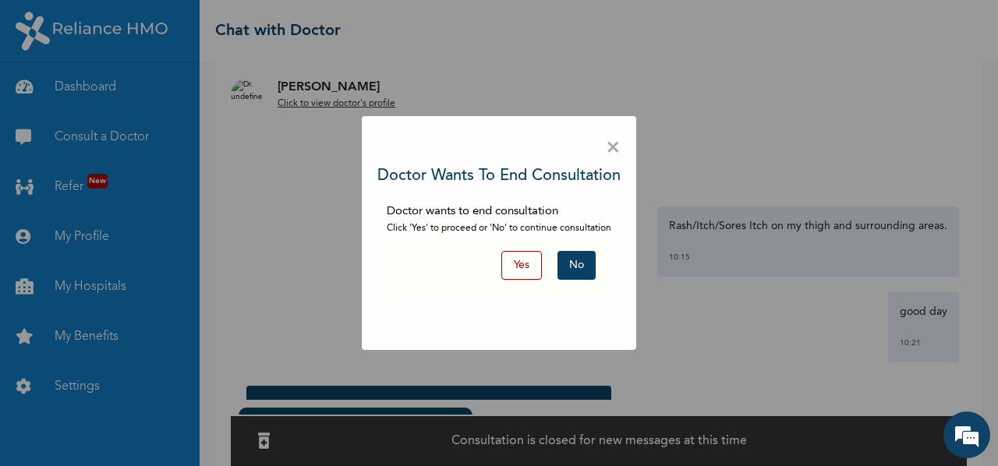
scroll to position [79, 0]
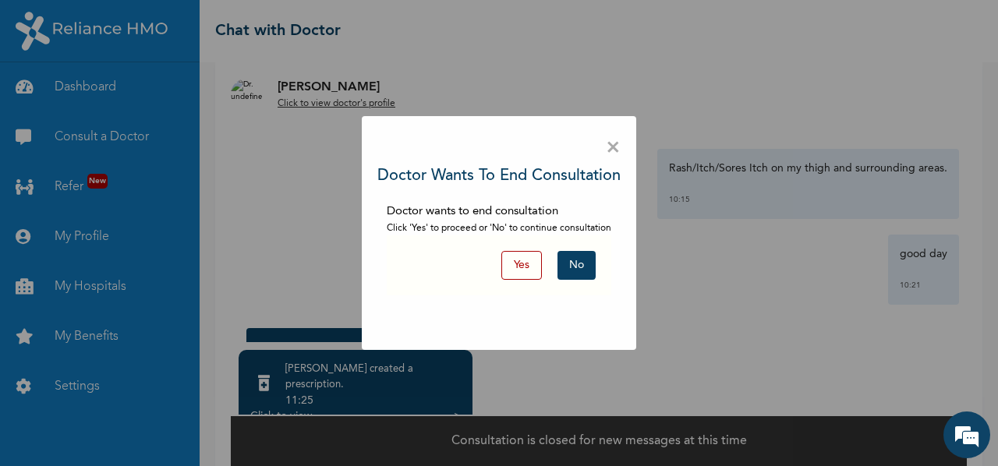
click at [534, 261] on button "Yes" at bounding box center [521, 265] width 41 height 29
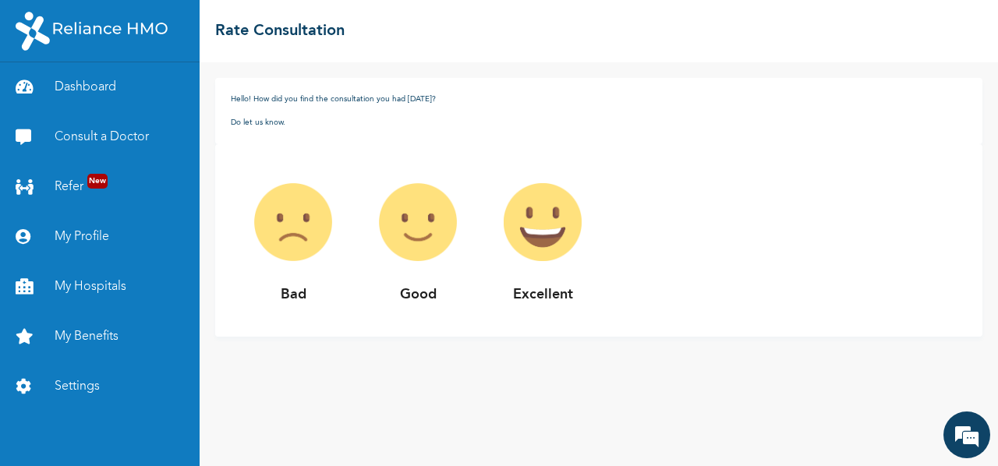
click at [564, 246] on img at bounding box center [542, 222] width 125 height 125
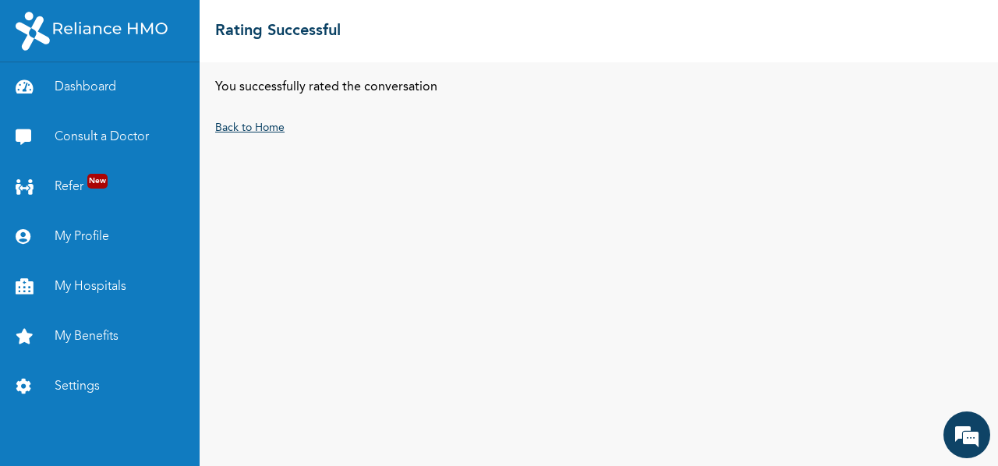
click at [252, 129] on link "Back to Home" at bounding box center [249, 127] width 69 height 11
